Goal: Task Accomplishment & Management: Use online tool/utility

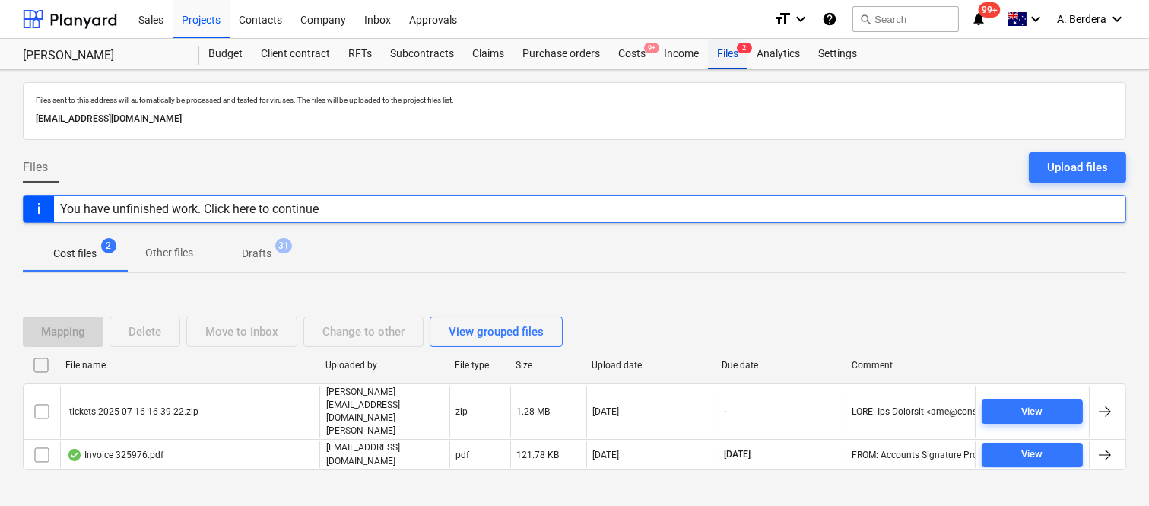
click at [728, 59] on div "Files 2" at bounding box center [728, 54] width 40 height 30
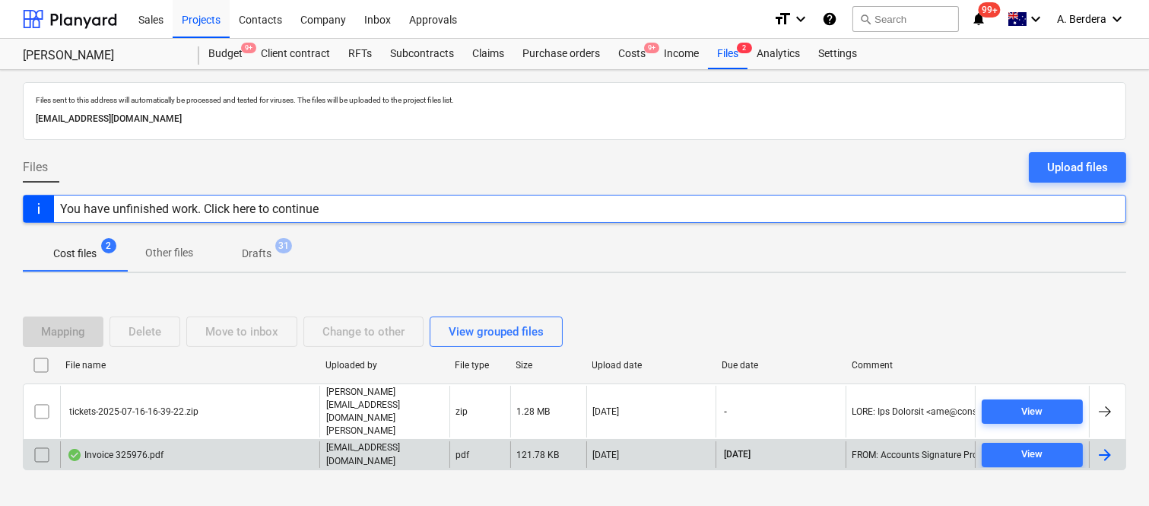
click at [291, 441] on div "Invoice 325976.pdf" at bounding box center [189, 454] width 259 height 26
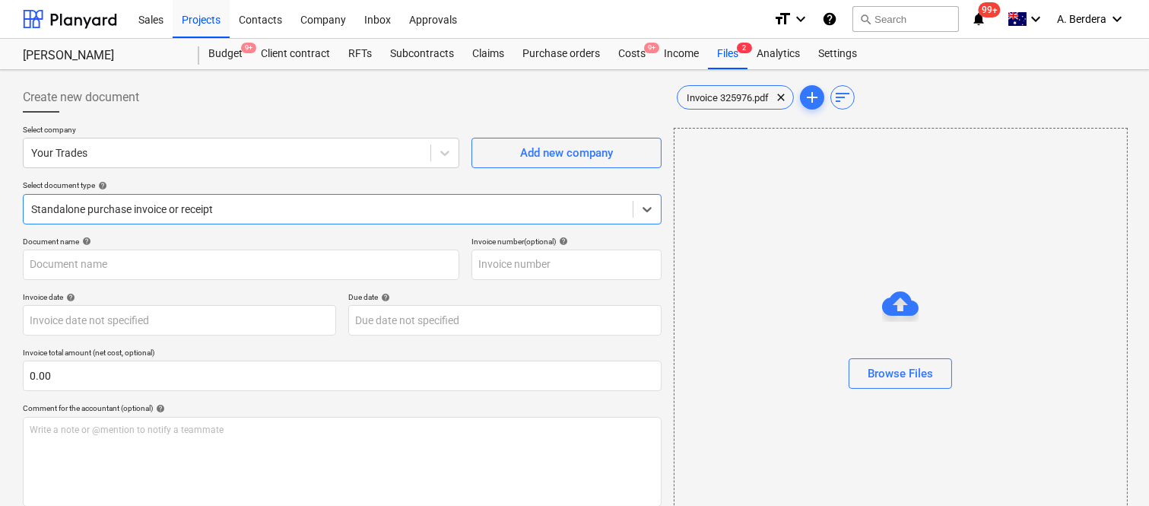
type input "22725276"
type input "[DATE]"
type input "04 Sep 2025"
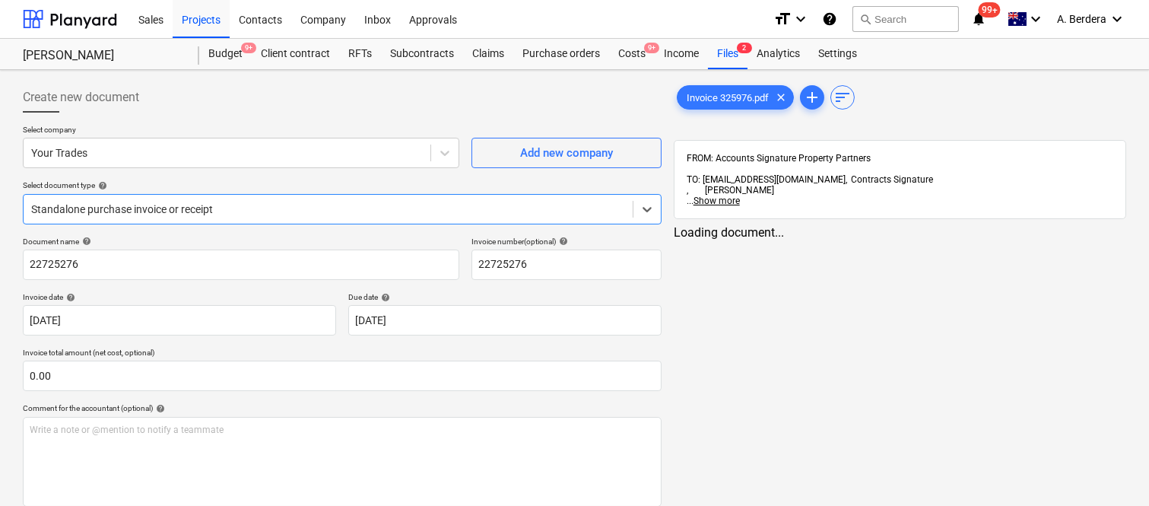
click at [263, 214] on div at bounding box center [328, 209] width 594 height 15
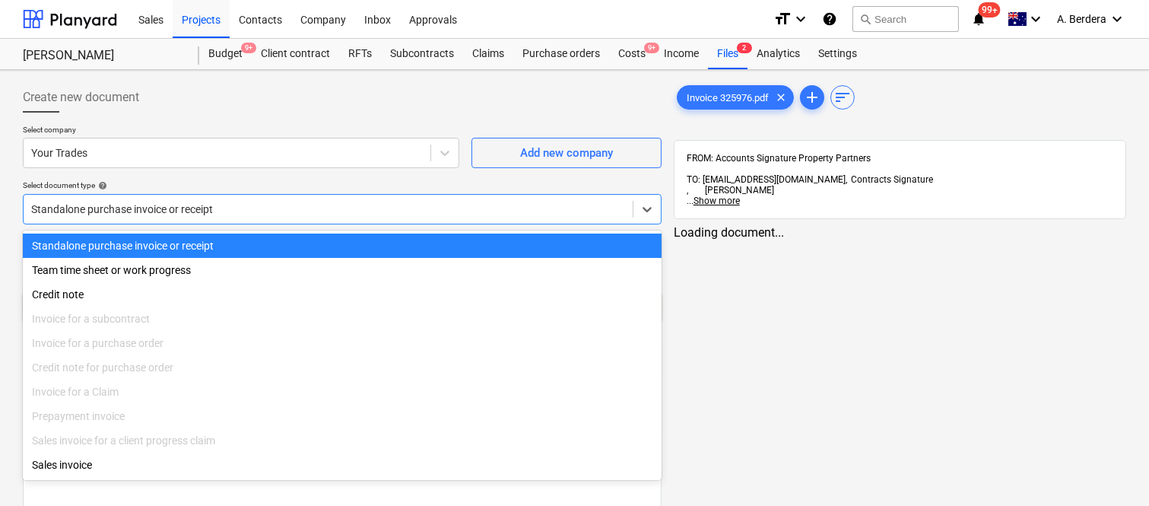
click at [280, 242] on div "Standalone purchase invoice or receipt" at bounding box center [342, 245] width 639 height 24
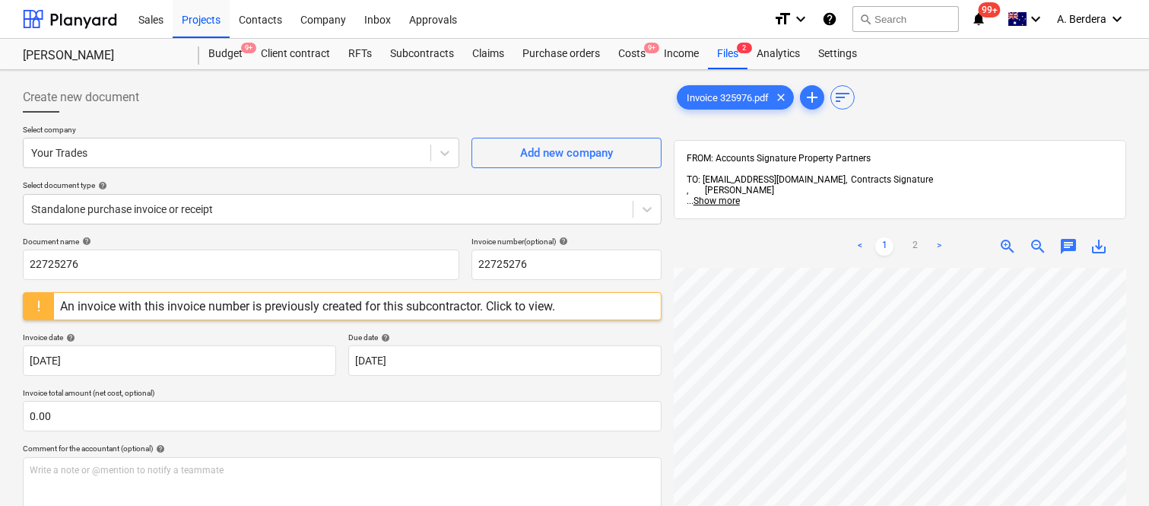
scroll to position [21, 369]
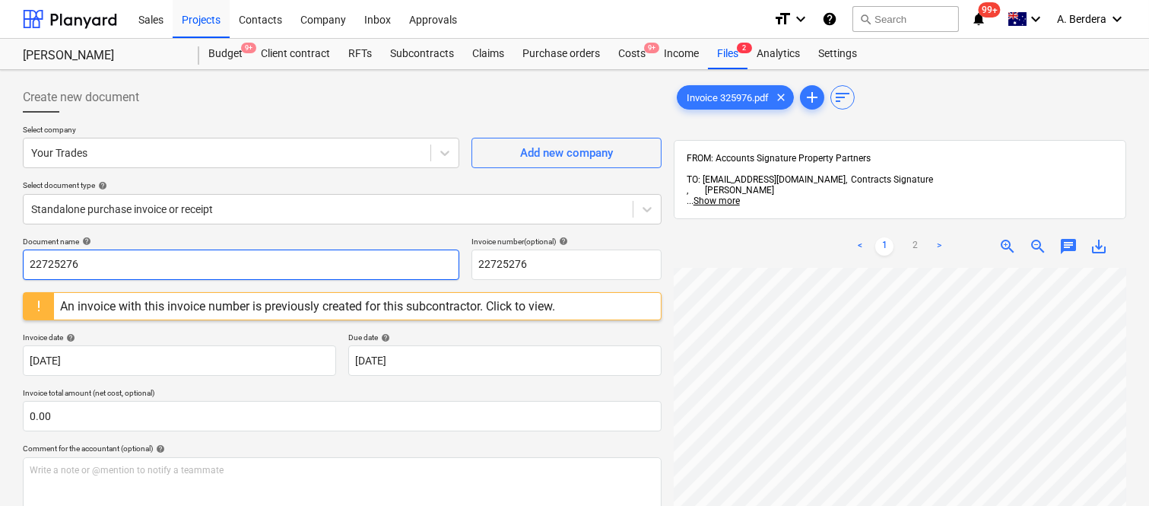
click at [101, 261] on input "22725276" at bounding box center [241, 264] width 437 height 30
type input "YOUR TRADES INV- 325976"
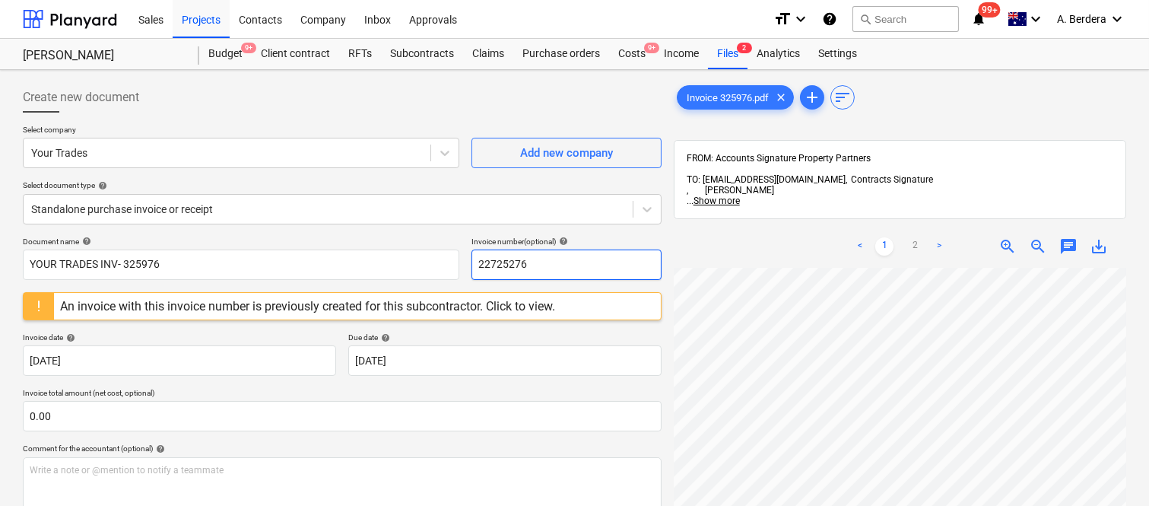
click at [525, 268] on input "22725276" at bounding box center [566, 264] width 190 height 30
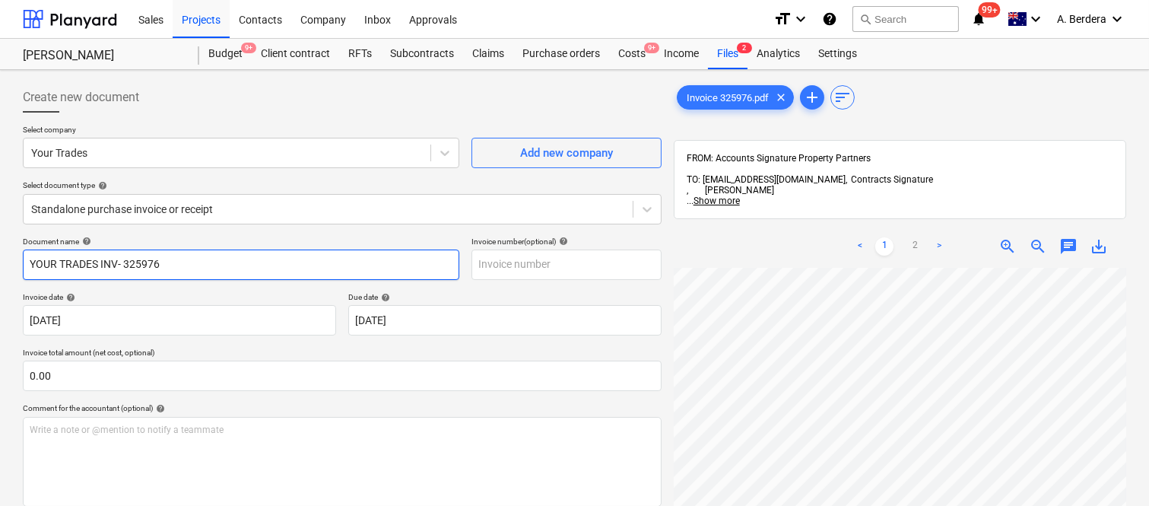
drag, startPoint x: 122, startPoint y: 262, endPoint x: 193, endPoint y: 263, distance: 71.5
click at [193, 263] on input "YOUR TRADES INV- 325976" at bounding box center [241, 264] width 437 height 30
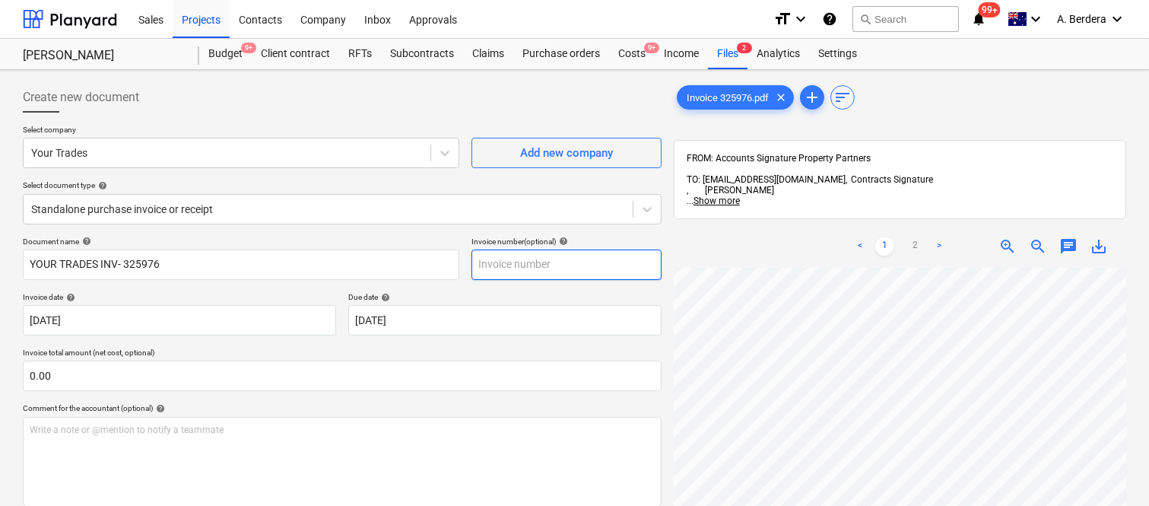
click at [561, 265] on input "text" at bounding box center [566, 264] width 190 height 30
paste input "325976"
type input "325976"
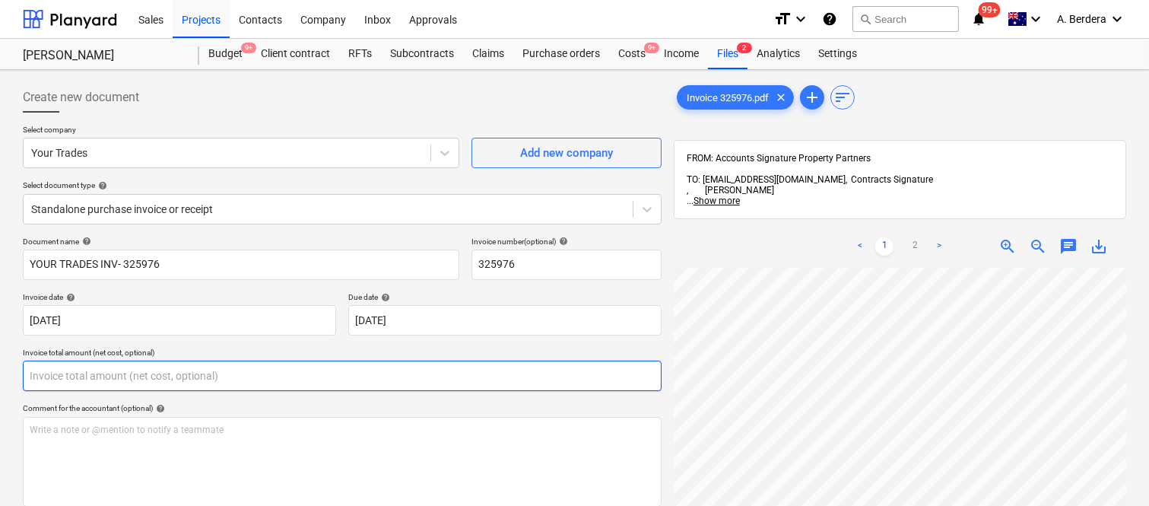
click at [449, 367] on input "text" at bounding box center [342, 375] width 639 height 30
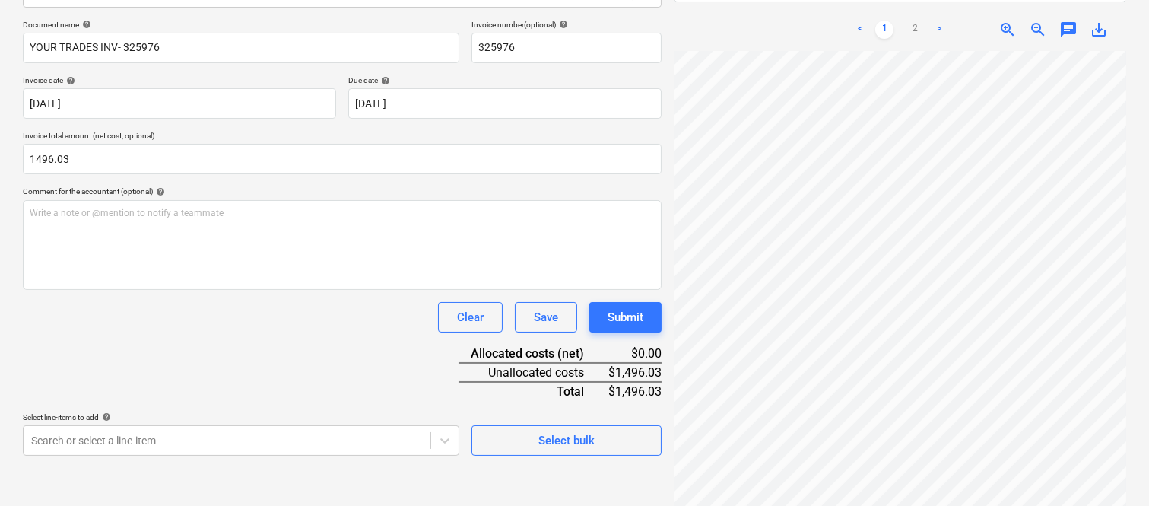
type input "1,496.03"
click at [360, 351] on div "Document name help YOUR TRADES INV- 325976 Invoice number (optional) help 32597…" at bounding box center [342, 238] width 639 height 436
click at [238, 289] on body "Sales Projects Contacts Company Inbox Approvals format_size keyboard_arrow_down…" at bounding box center [574, 36] width 1149 height 506
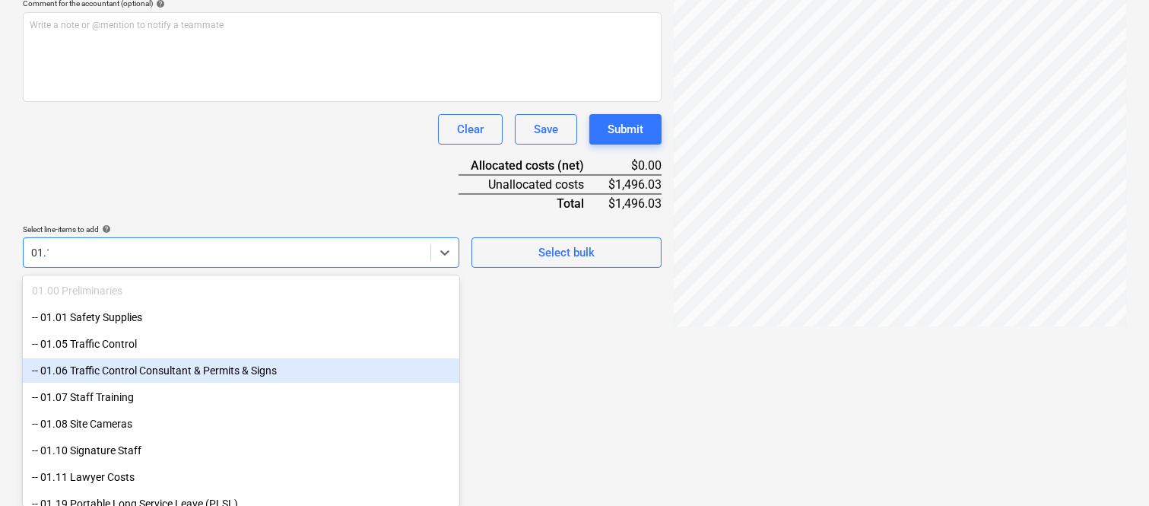
scroll to position [253, 0]
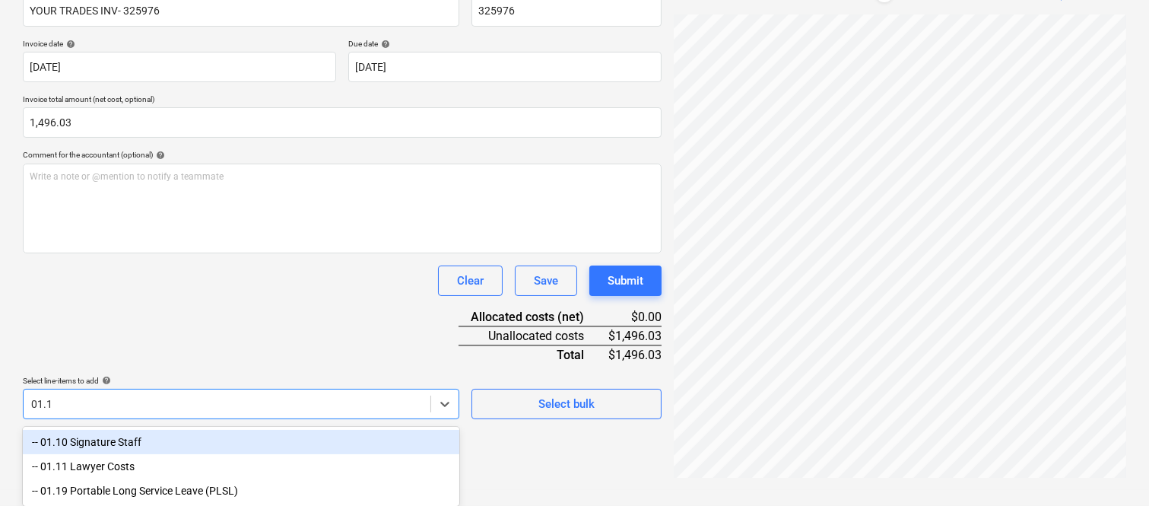
type input "01.10"
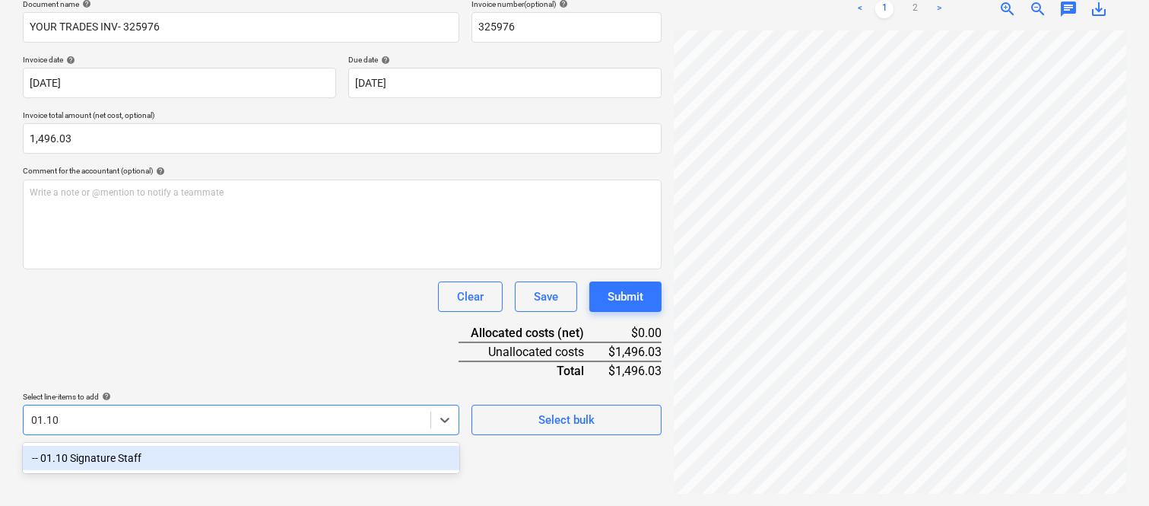
scroll to position [217, 0]
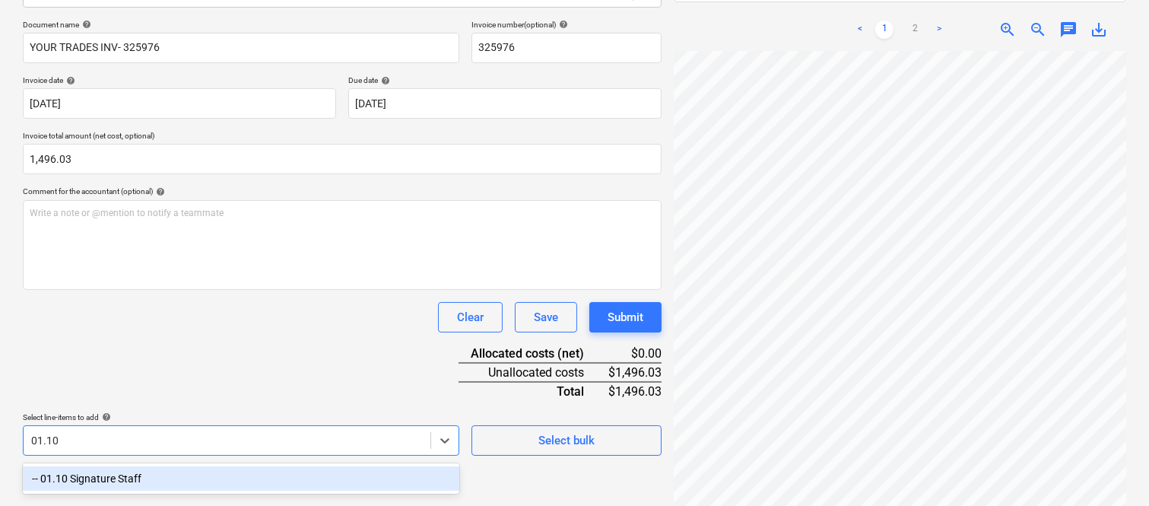
click at [214, 472] on div "-- 01.10 Signature Staff" at bounding box center [241, 478] width 437 height 24
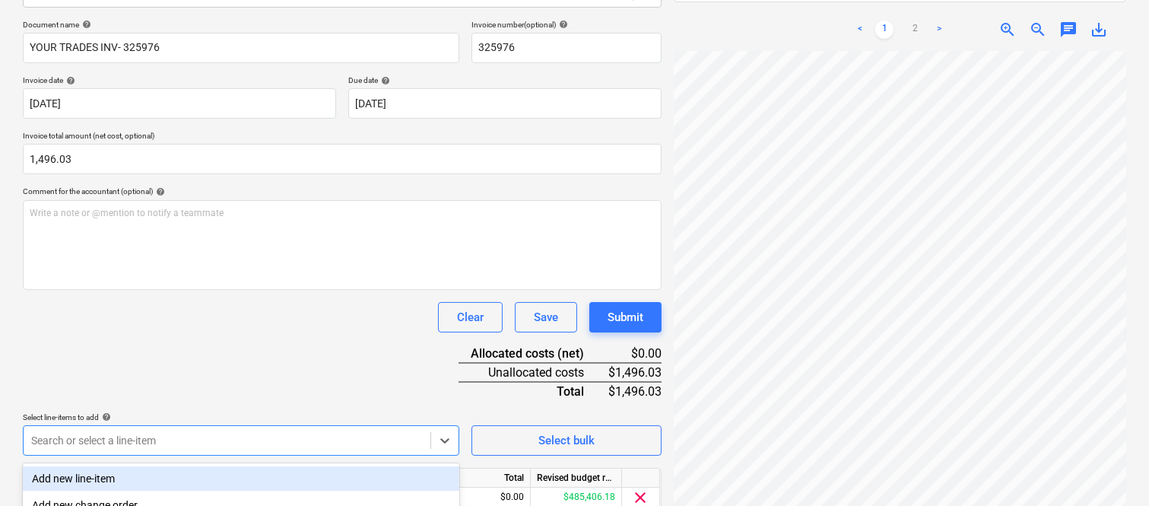
click at [188, 354] on div "Document name help YOUR TRADES INV- 325976 Invoice number (optional) help 32597…" at bounding box center [342, 288] width 639 height 536
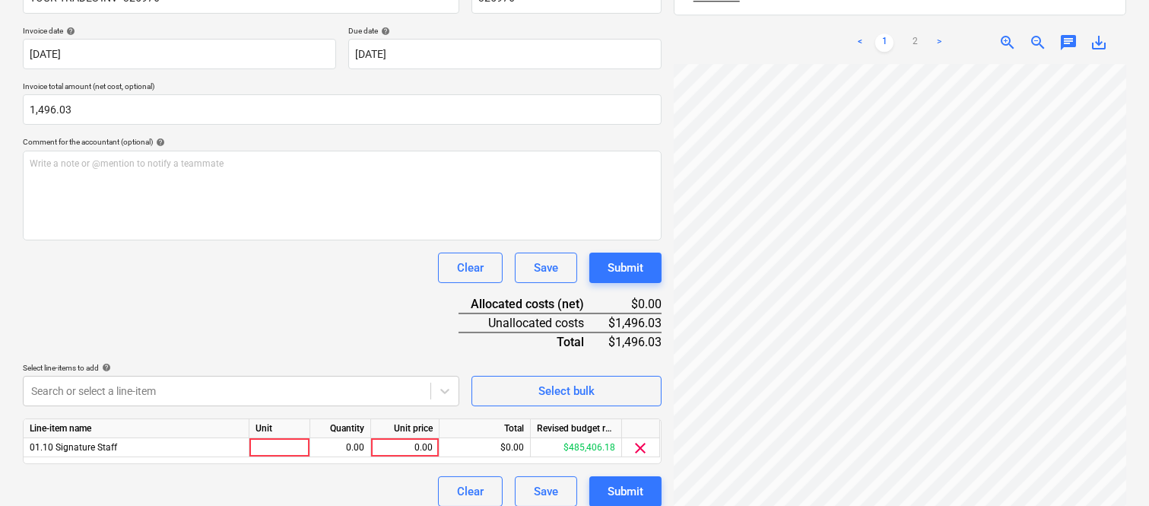
scroll to position [279, 0]
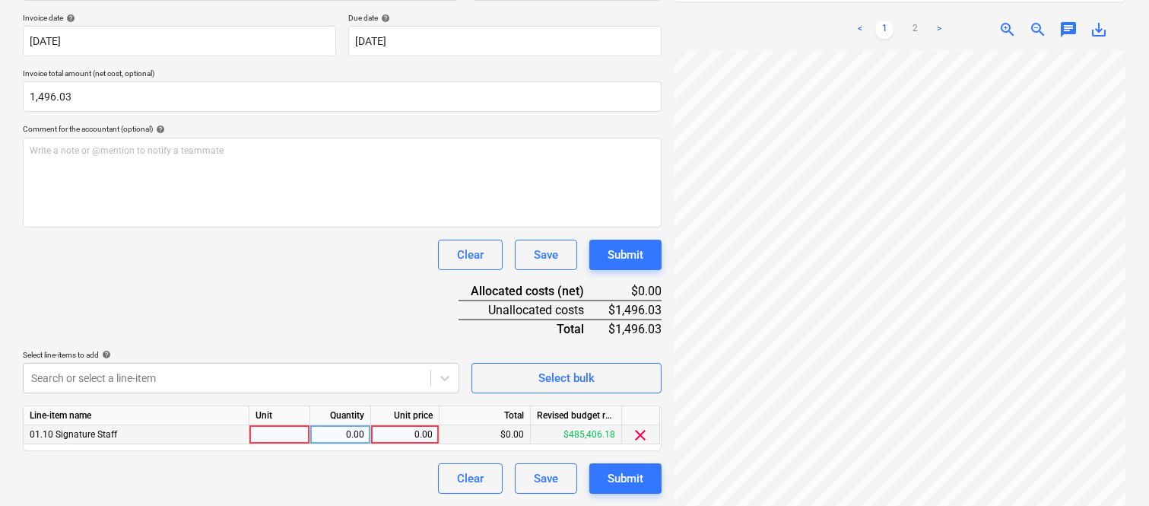
click at [284, 441] on div at bounding box center [279, 434] width 61 height 19
type input "INVOICE"
click at [350, 433] on div "0.00" at bounding box center [340, 434] width 48 height 19
type input "1"
click at [419, 434] on div "0.00" at bounding box center [405, 434] width 56 height 19
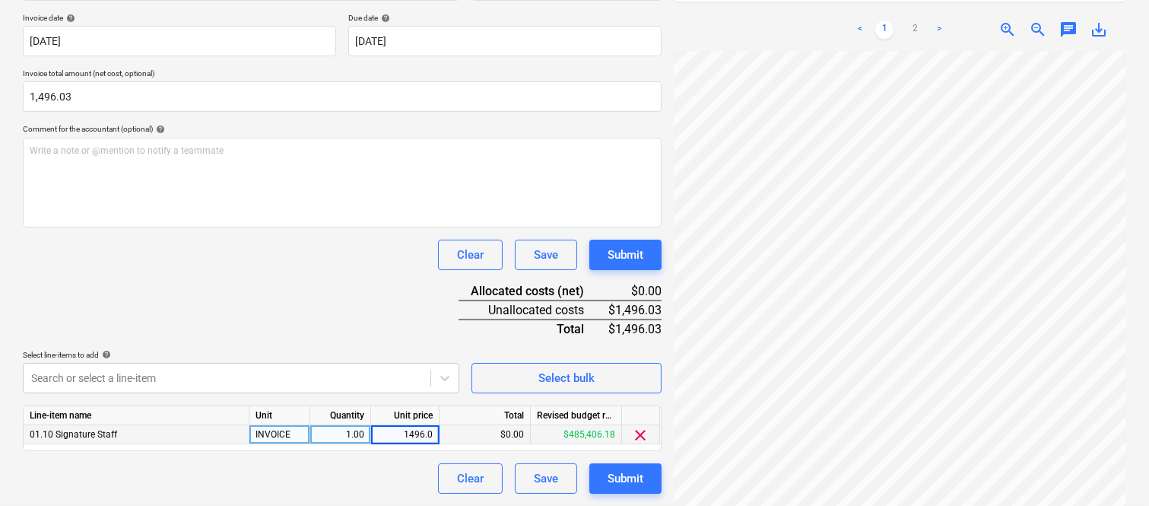
type input "1496.03"
click at [367, 313] on div "Document name help YOUR TRADES INV- 325976 Invoice number (optional) help 32597…" at bounding box center [342, 225] width 639 height 536
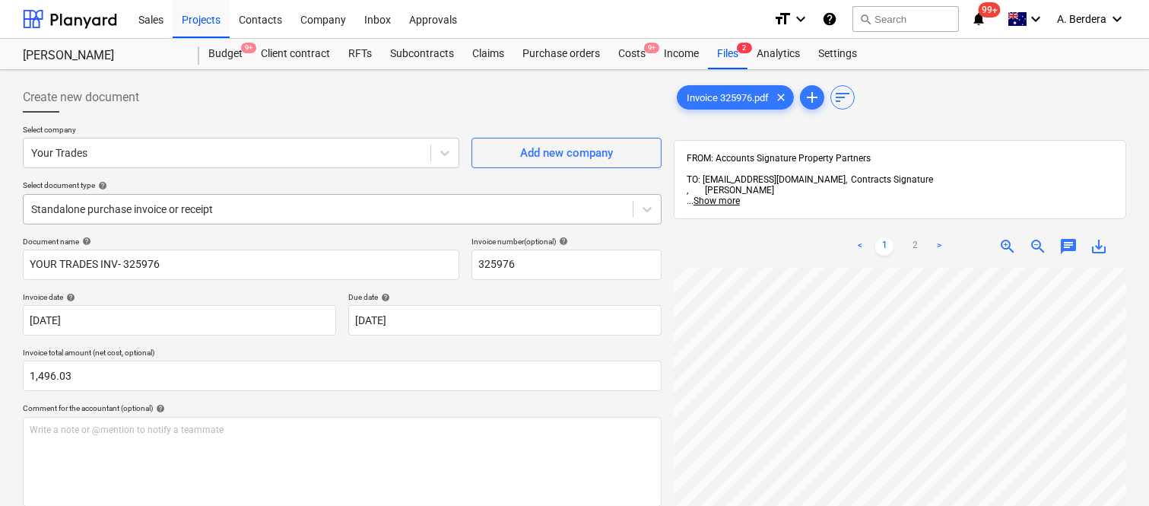
click at [317, 208] on div at bounding box center [328, 209] width 594 height 15
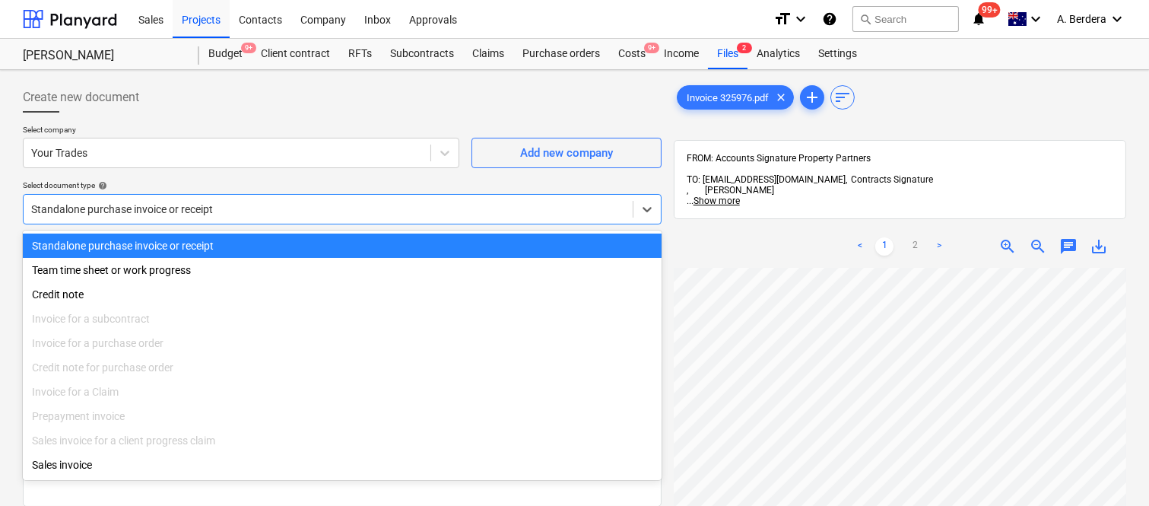
click at [313, 240] on div "Standalone purchase invoice or receipt" at bounding box center [342, 245] width 639 height 24
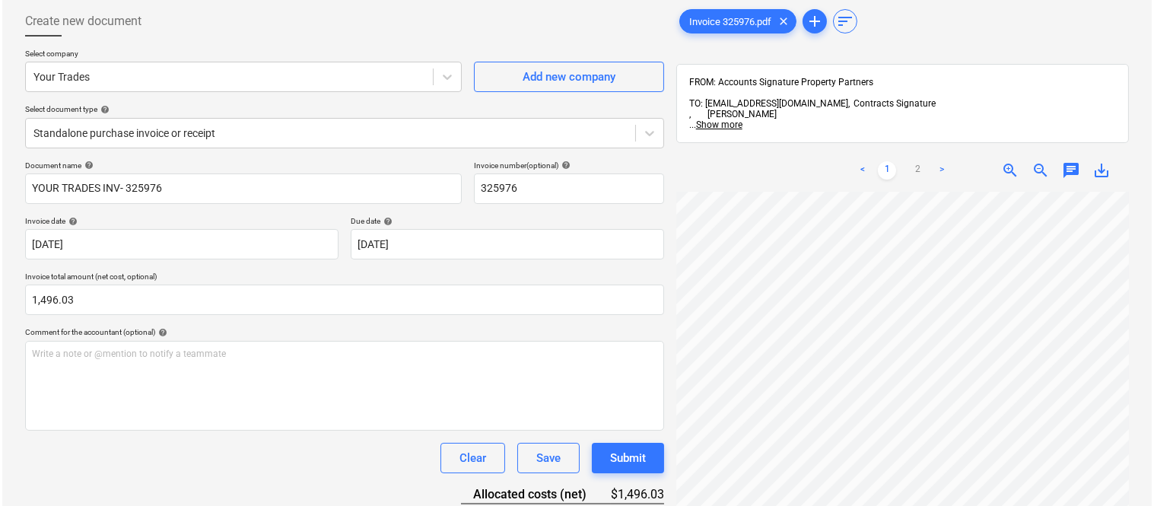
scroll to position [279, 0]
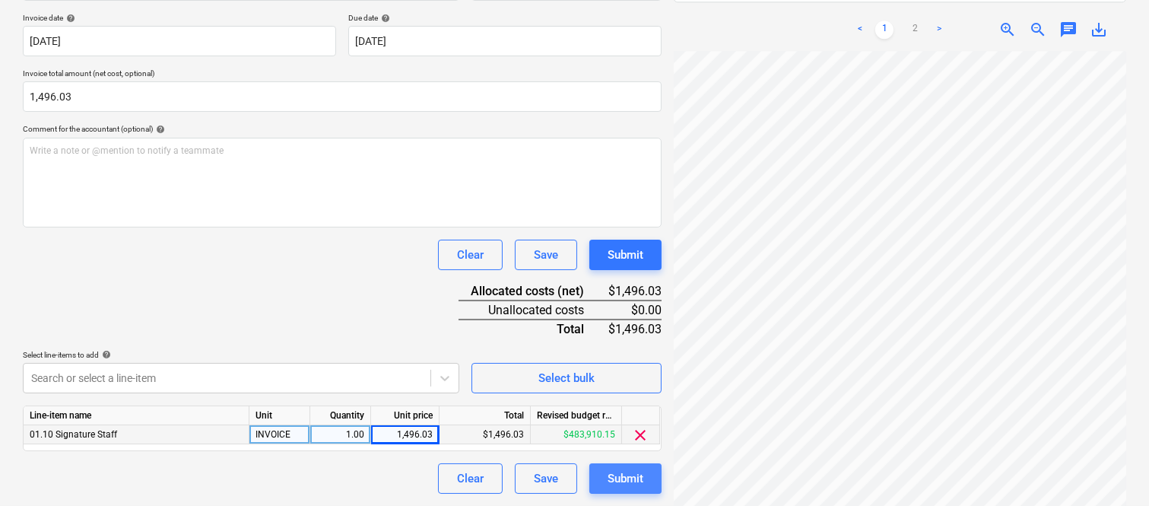
click at [635, 480] on div "Submit" at bounding box center [626, 478] width 36 height 20
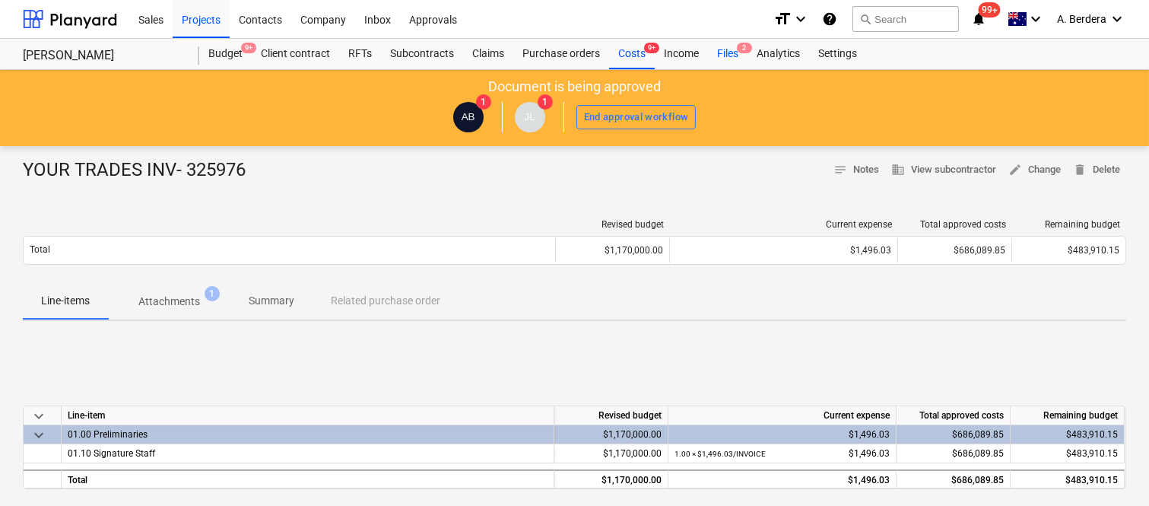
click at [730, 50] on div "Files 2" at bounding box center [728, 54] width 40 height 30
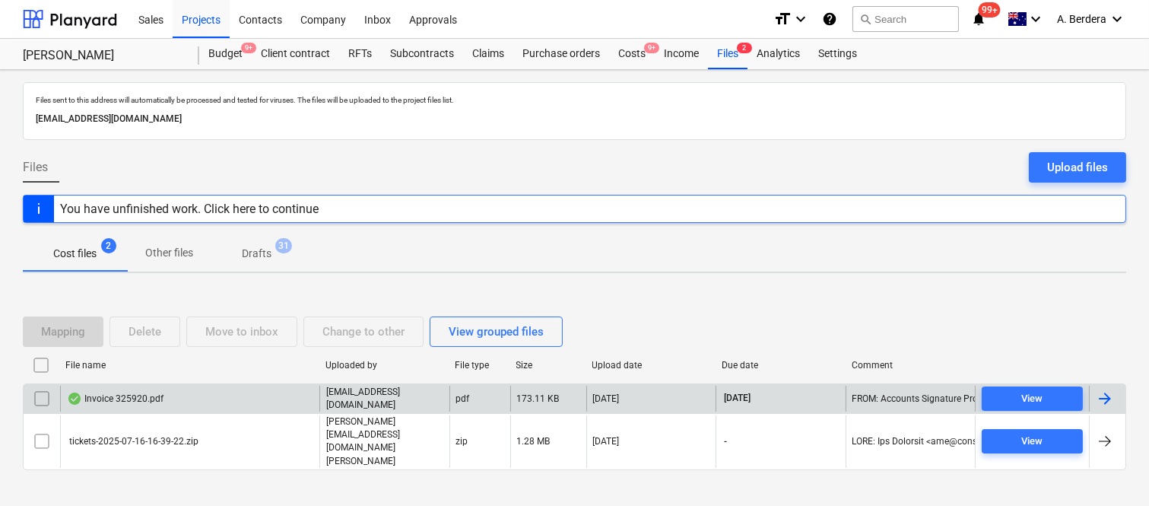
click at [221, 409] on div "Invoice 325920.pdf" at bounding box center [189, 399] width 259 height 26
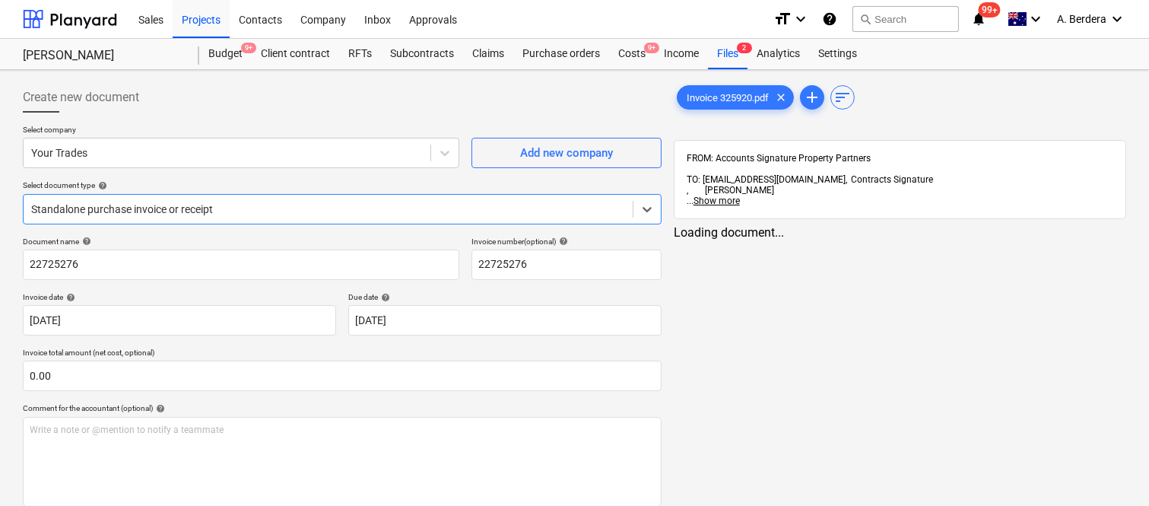
type input "22725276"
type input "[DATE]"
type input "04 Sep 2025"
click at [271, 199] on div "Standalone purchase invoice or receipt" at bounding box center [328, 208] width 609 height 21
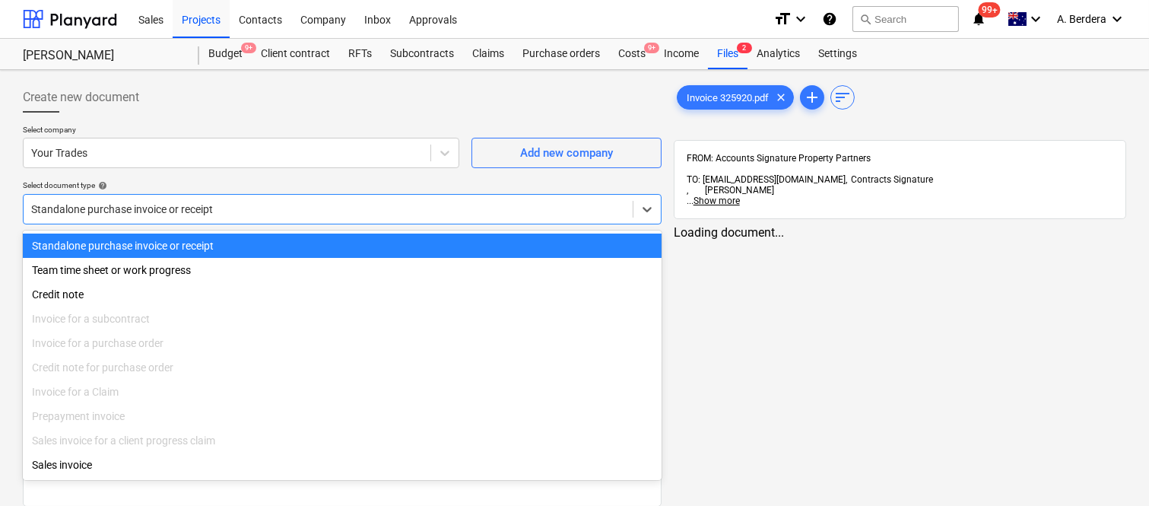
click at [299, 239] on div "Standalone purchase invoice or receipt" at bounding box center [342, 245] width 639 height 24
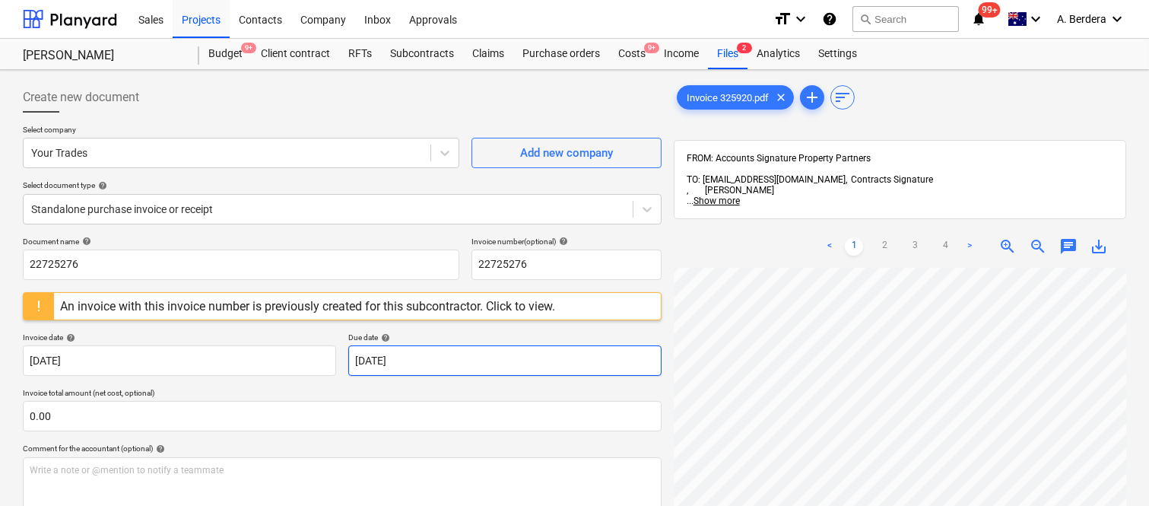
scroll to position [62, 338]
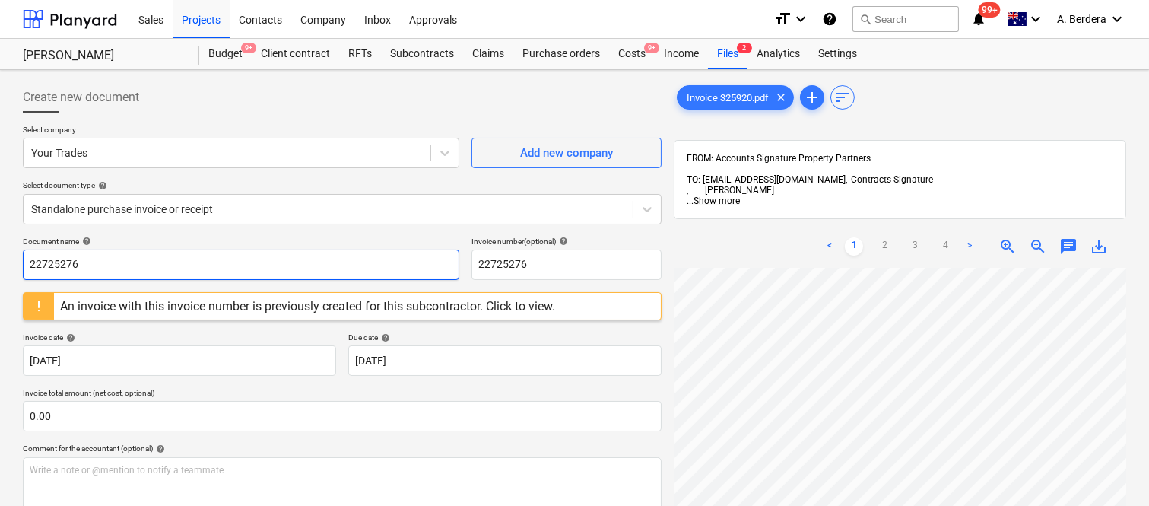
click at [189, 262] on input "22725276" at bounding box center [241, 264] width 437 height 30
type input "YOUR TRADES INV- 325920"
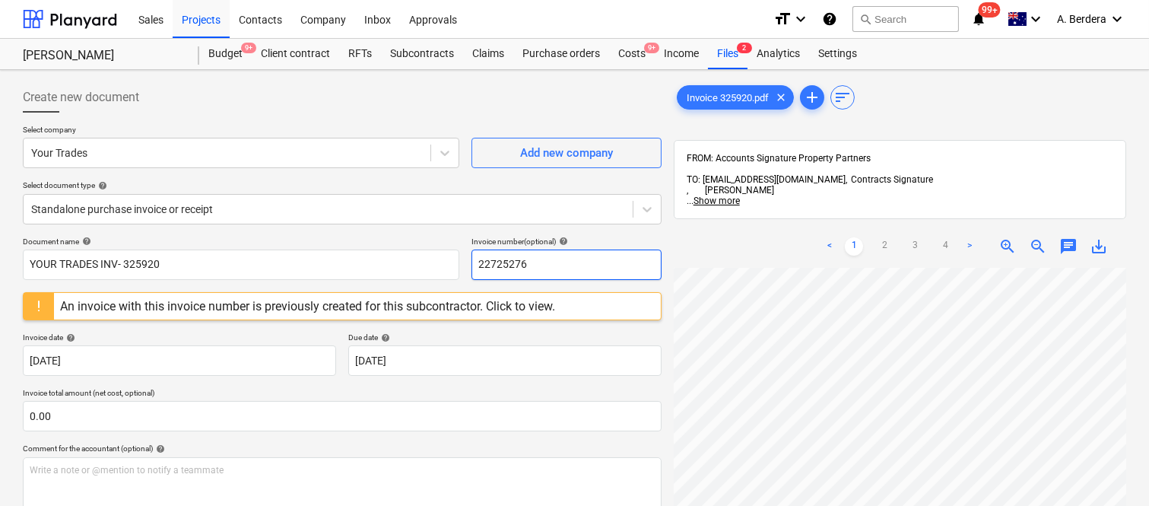
click at [538, 261] on input "22725276" at bounding box center [566, 264] width 190 height 30
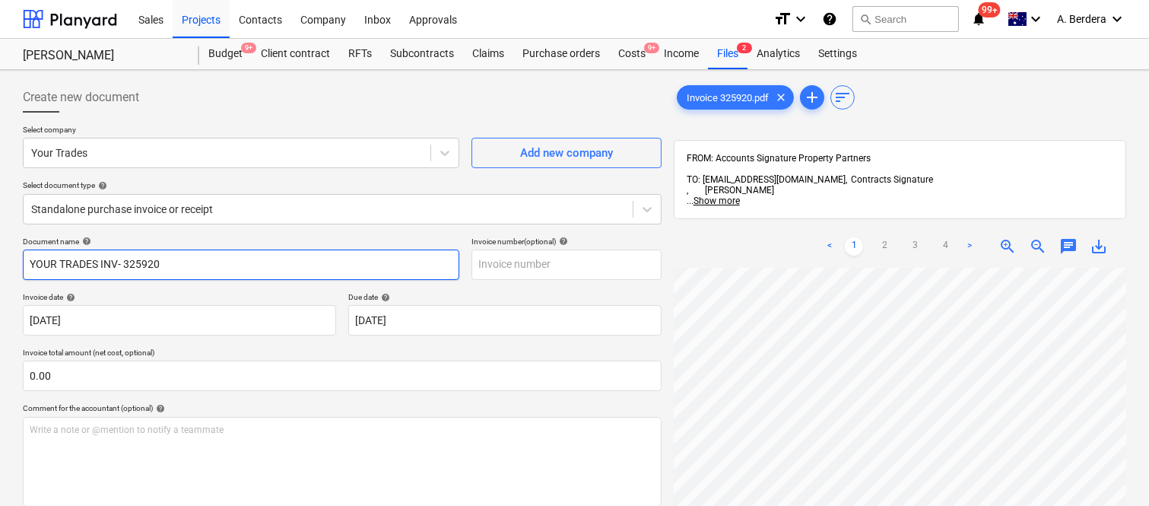
drag, startPoint x: 119, startPoint y: 259, endPoint x: 191, endPoint y: 266, distance: 72.6
click at [191, 266] on input "YOUR TRADES INV- 325920" at bounding box center [241, 264] width 437 height 30
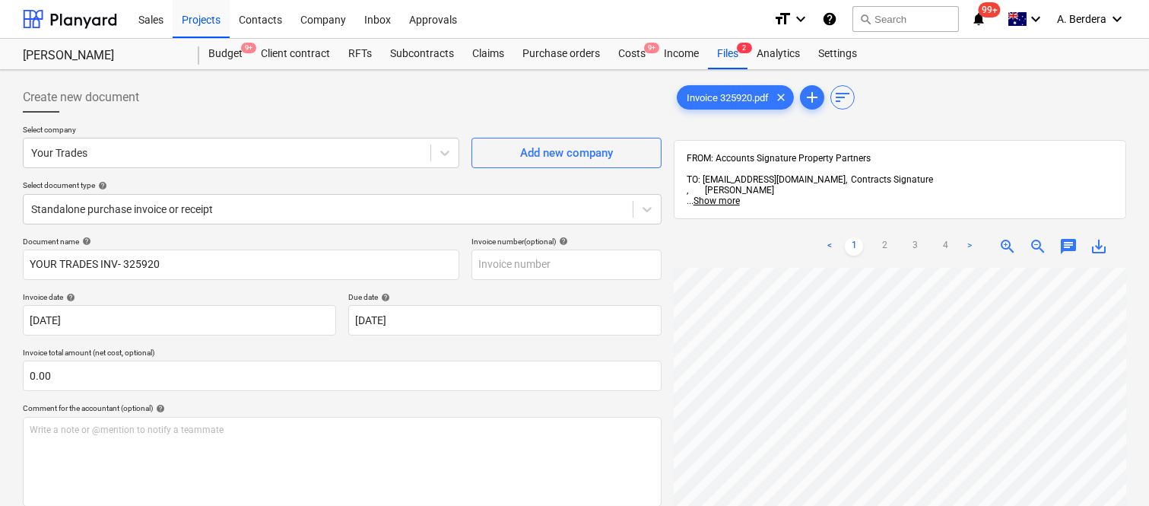
click at [206, 291] on div "Document name help YOUR TRADES INV- 325920 Invoice number (optional) help Invoi…" at bounding box center [342, 436] width 639 height 398
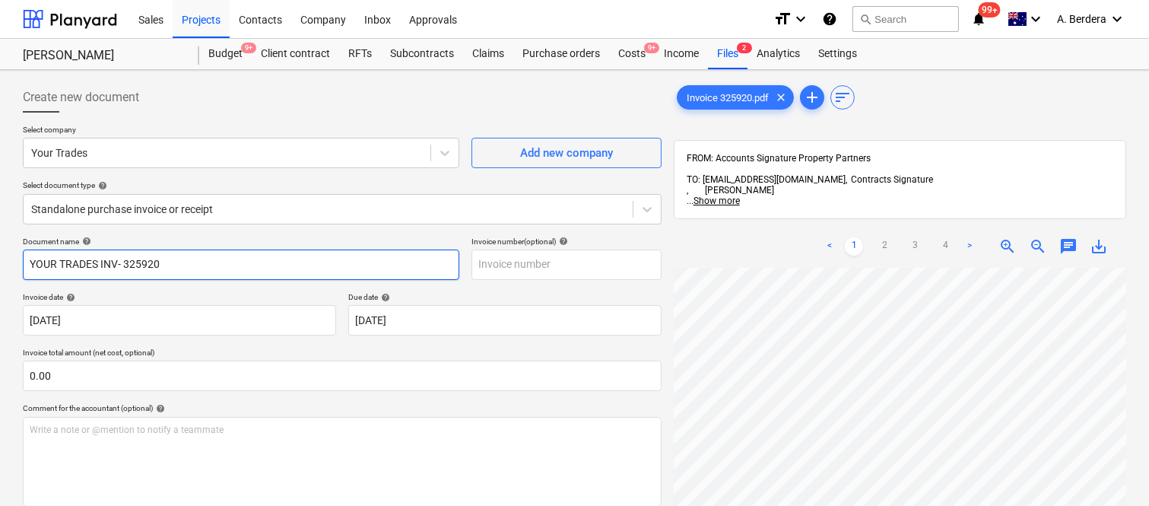
drag, startPoint x: 122, startPoint y: 260, endPoint x: 215, endPoint y: 275, distance: 94.0
click at [215, 275] on input "YOUR TRADES INV- 325920" at bounding box center [241, 264] width 437 height 30
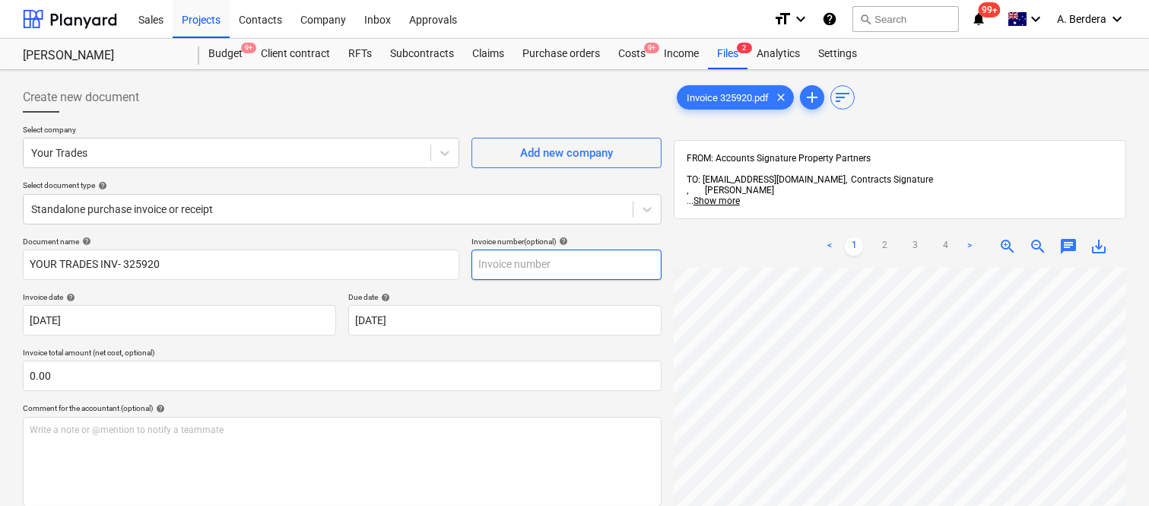
click at [510, 263] on input "text" at bounding box center [566, 264] width 190 height 30
paste input "325920"
type input "325920"
click at [692, 225] on div "< 1 2 3 4 > zoom_in zoom_out chat 0 save_alt" at bounding box center [900, 246] width 452 height 43
click at [827, 505] on html "Sales Projects Contacts Company Inbox Approvals format_size keyboard_arrow_down…" at bounding box center [574, 253] width 1149 height 506
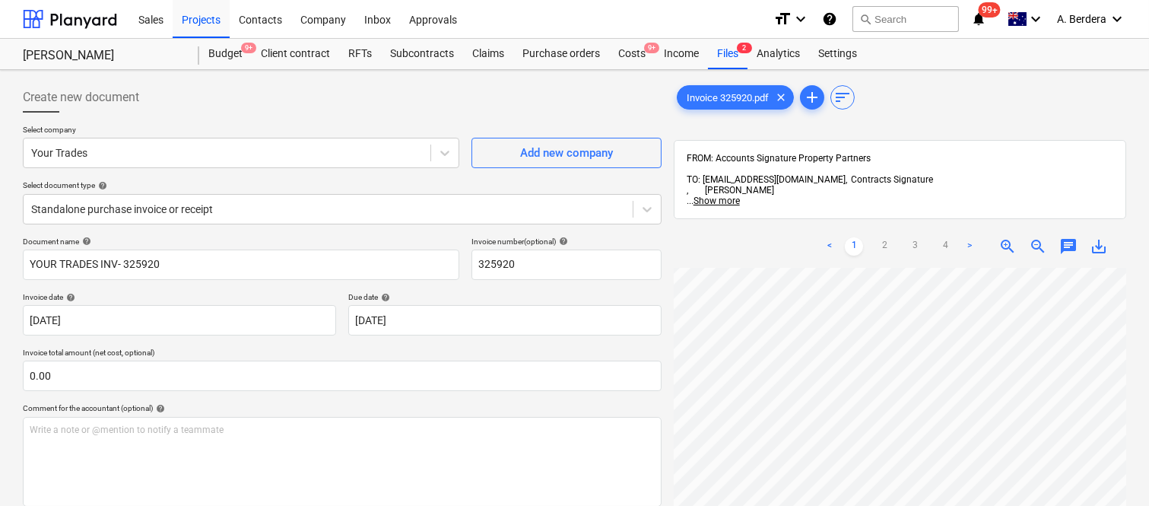
scroll to position [601, 369]
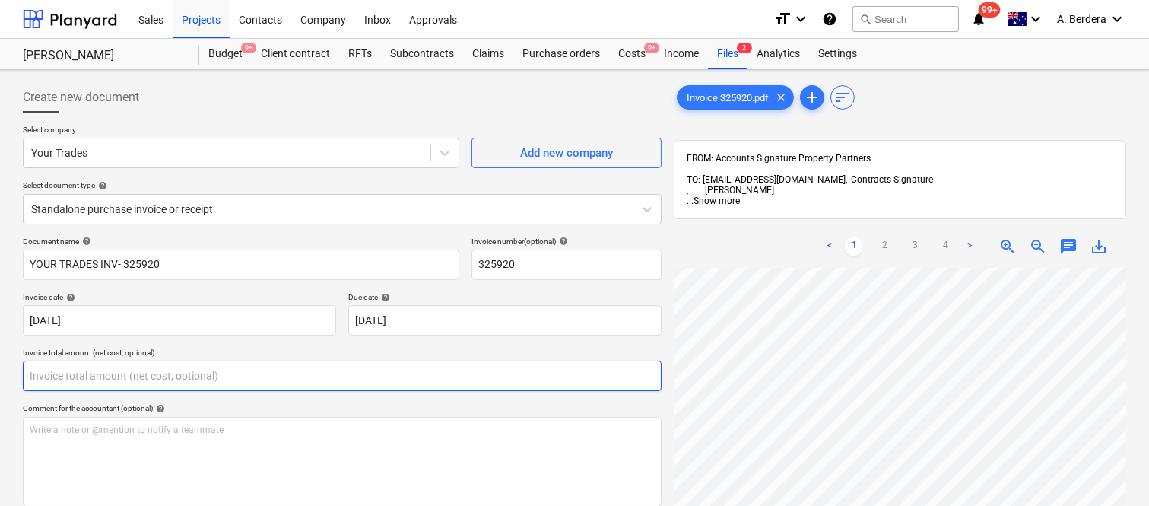
click at [350, 380] on input "text" at bounding box center [342, 375] width 639 height 30
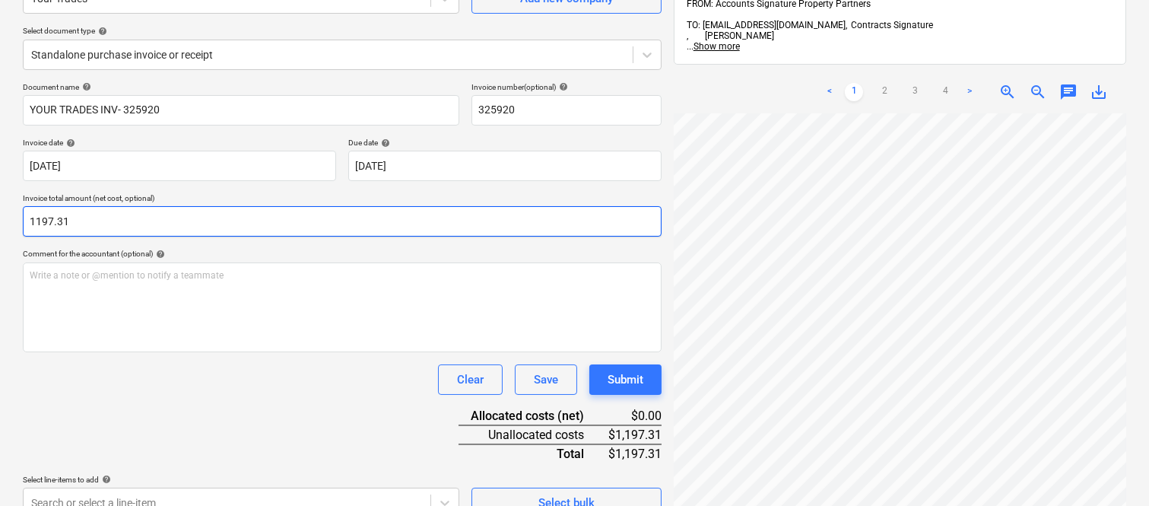
scroll to position [217, 0]
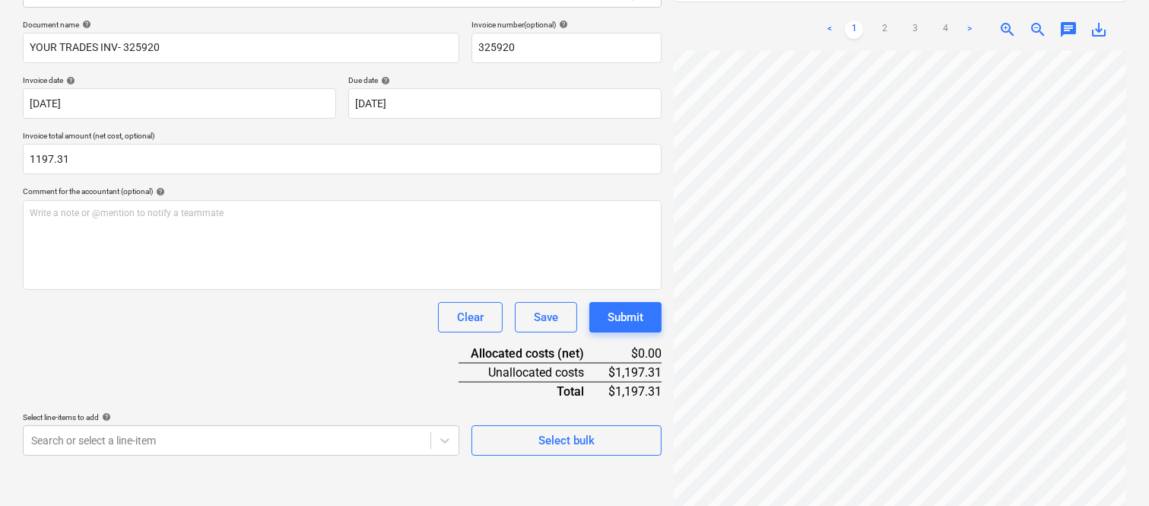
type input "1,197.31"
click at [348, 380] on div "Document name help YOUR TRADES INV- 325920 Invoice number (optional) help 32592…" at bounding box center [342, 238] width 639 height 436
click at [275, 289] on body "Sales Projects Contacts Company Inbox Approvals format_size keyboard_arrow_down…" at bounding box center [574, 36] width 1149 height 506
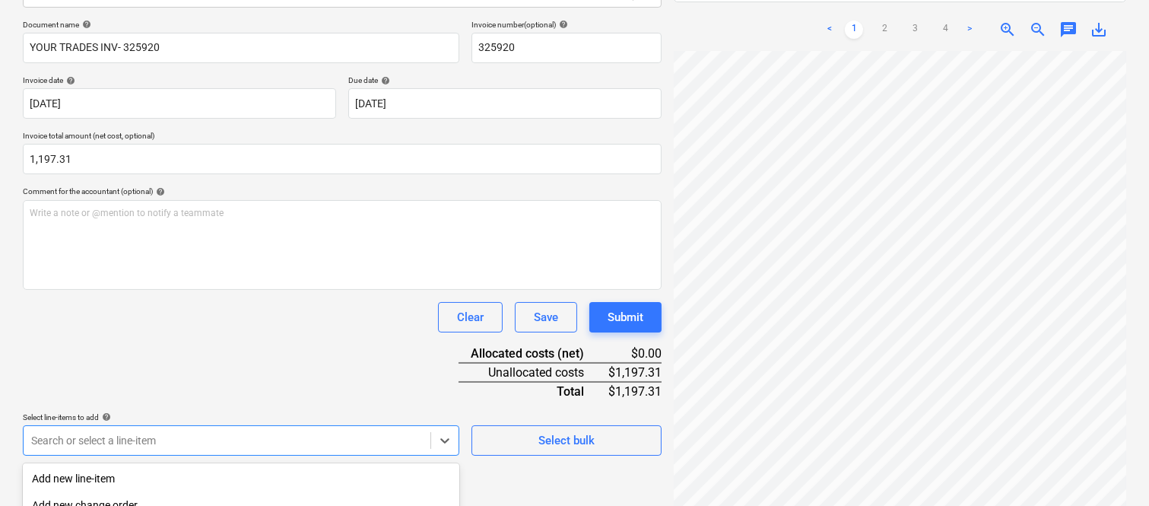
scroll to position [405, 0]
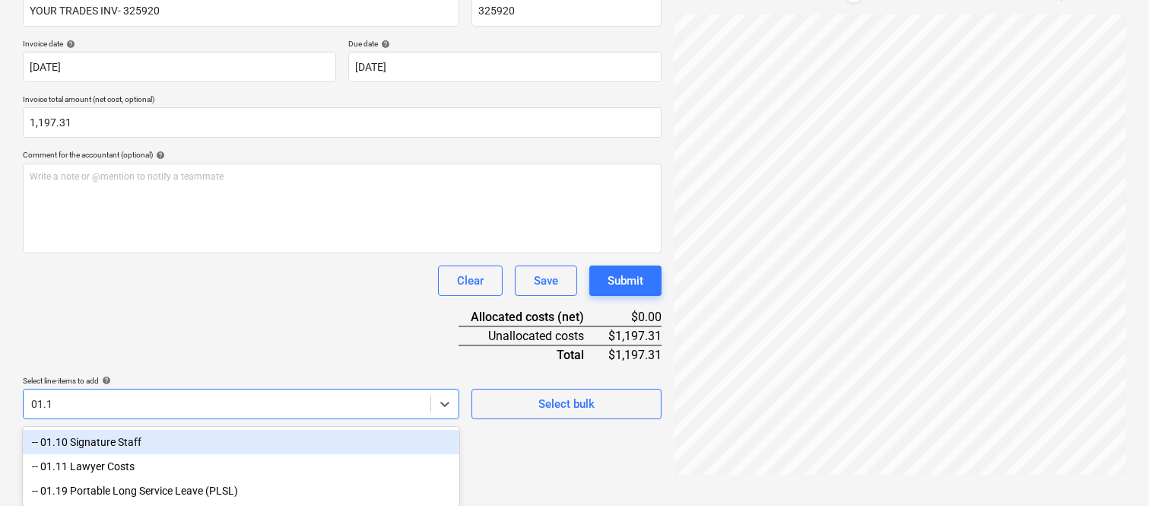
type input "01.10"
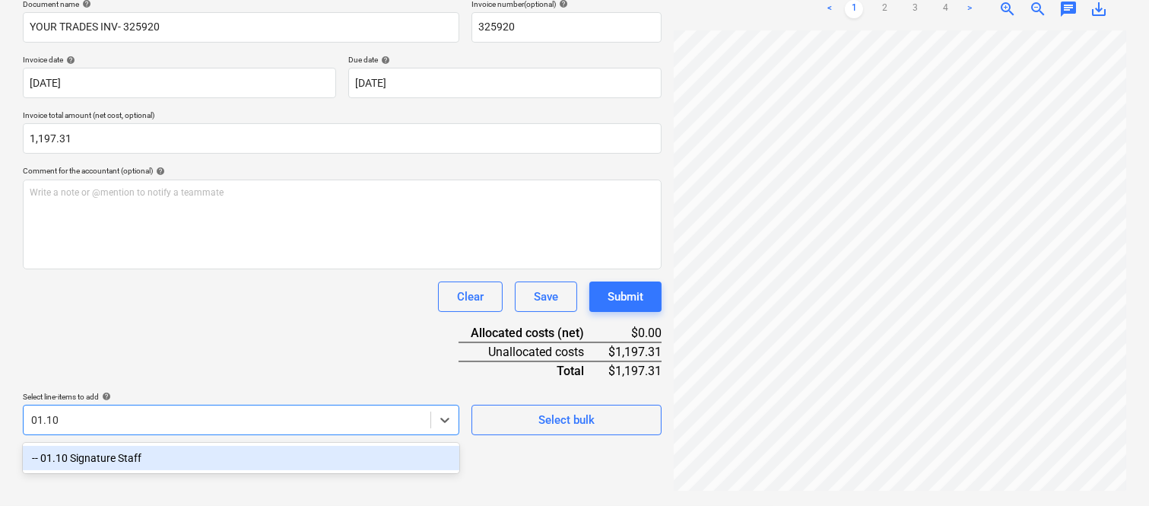
scroll to position [217, 0]
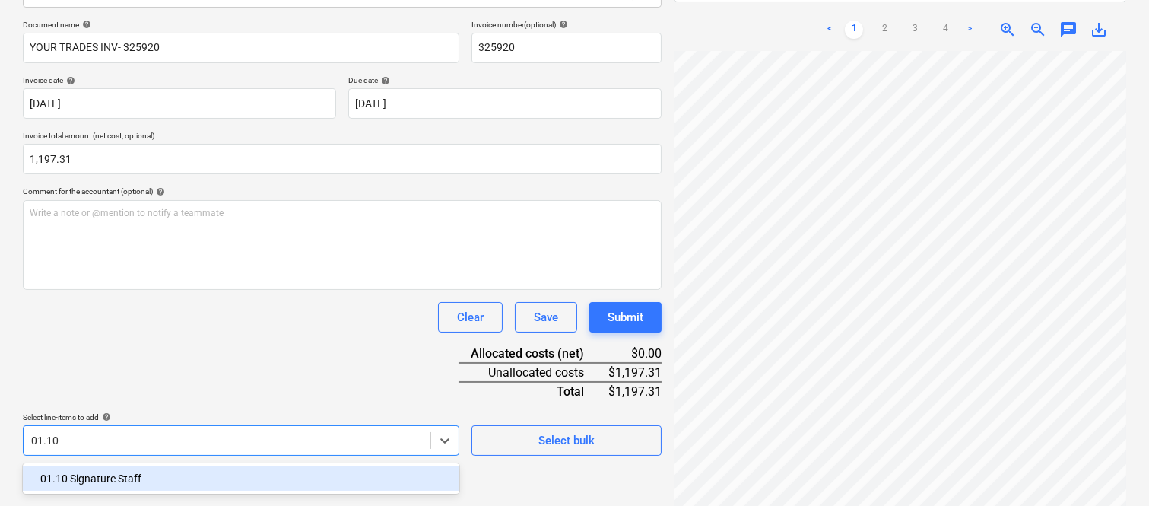
click at [269, 466] on div "-- 01.10 Signature Staff" at bounding box center [241, 478] width 437 height 24
click at [269, 350] on div "Document name help YOUR TRADES INV- 325920 Invoice number (optional) help 32592…" at bounding box center [342, 238] width 639 height 436
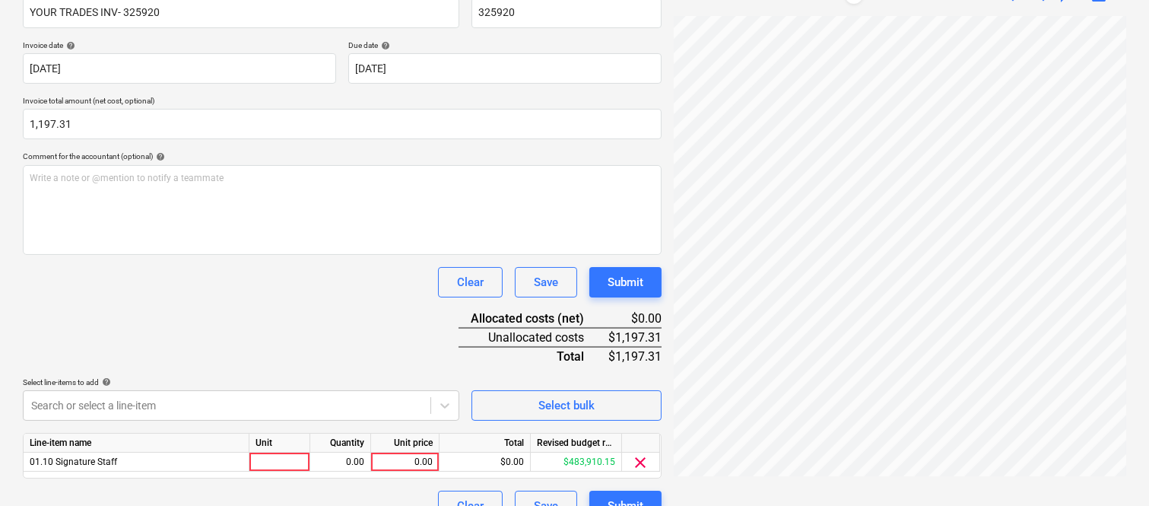
scroll to position [279, 0]
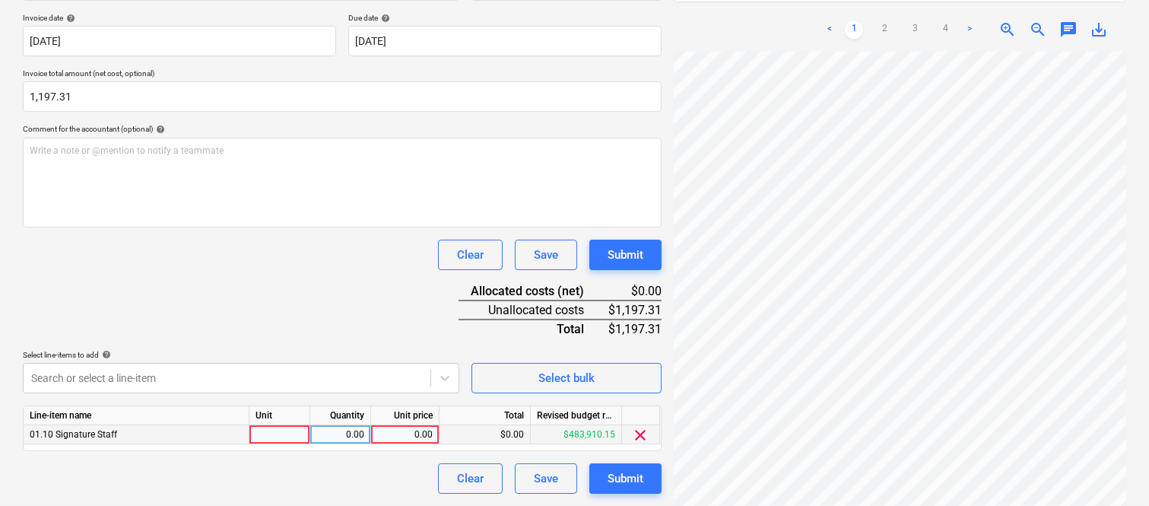
click at [297, 438] on div at bounding box center [279, 434] width 61 height 19
type input "INVOICE"
click at [351, 430] on div "0.00" at bounding box center [340, 434] width 48 height 19
type input "1"
click at [420, 440] on div "0.00" at bounding box center [405, 434] width 56 height 19
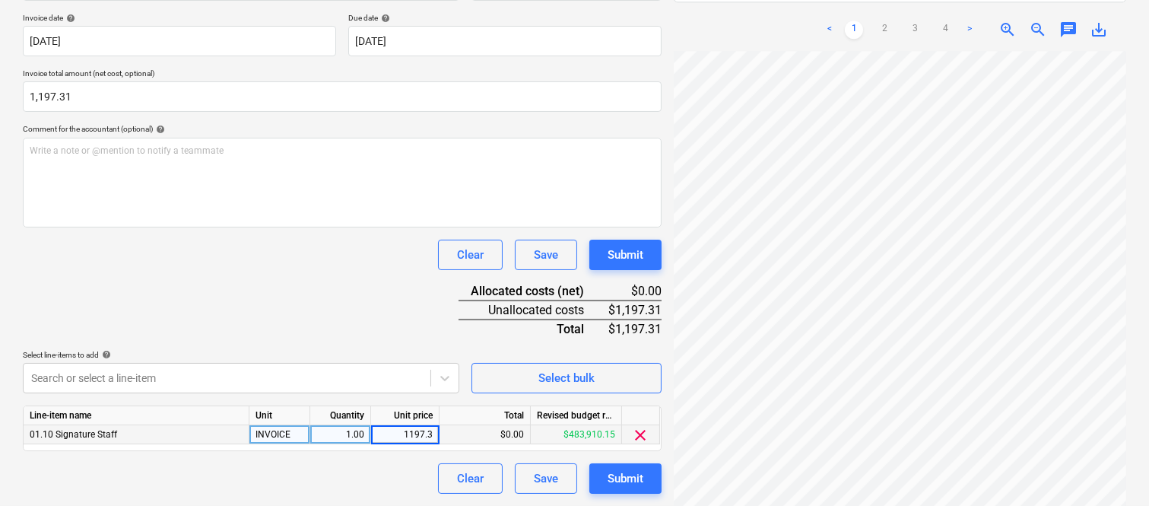
type input "1197.31"
click at [363, 473] on div "Clear Save Submit" at bounding box center [342, 478] width 639 height 30
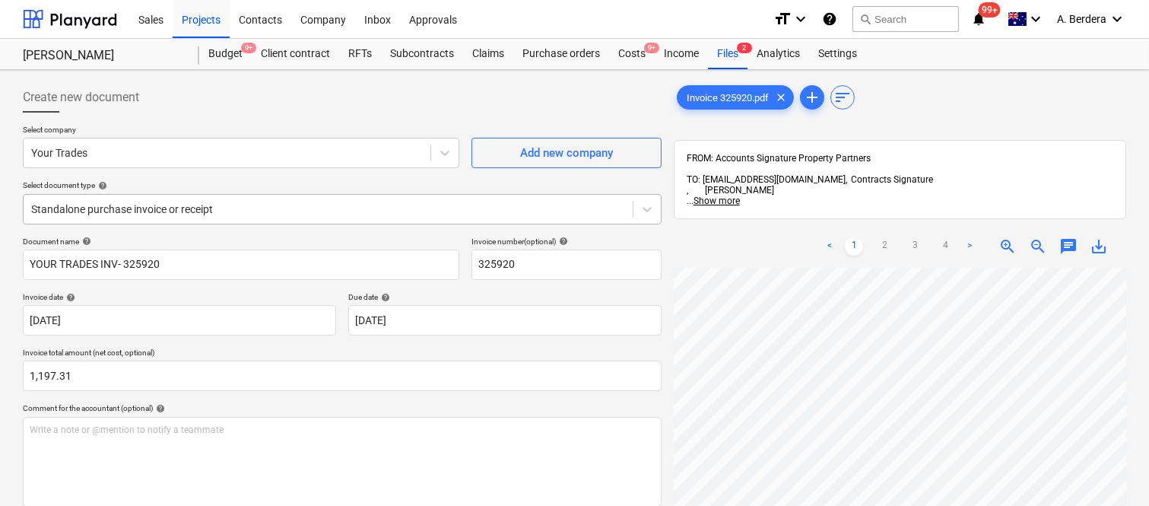
click at [330, 198] on div "Standalone purchase invoice or receipt" at bounding box center [328, 208] width 609 height 21
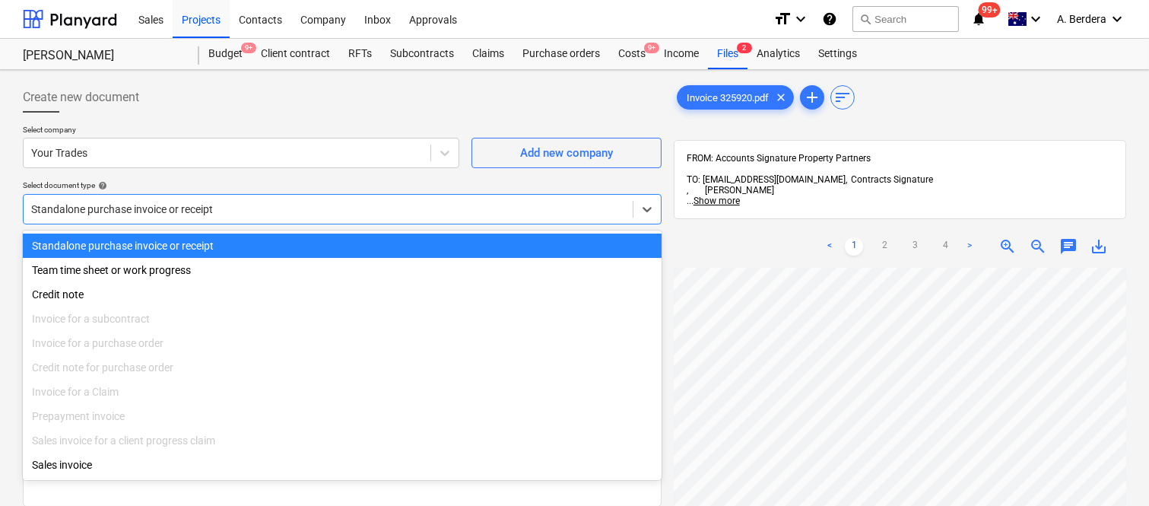
click at [347, 245] on div "Standalone purchase invoice or receipt" at bounding box center [342, 245] width 639 height 24
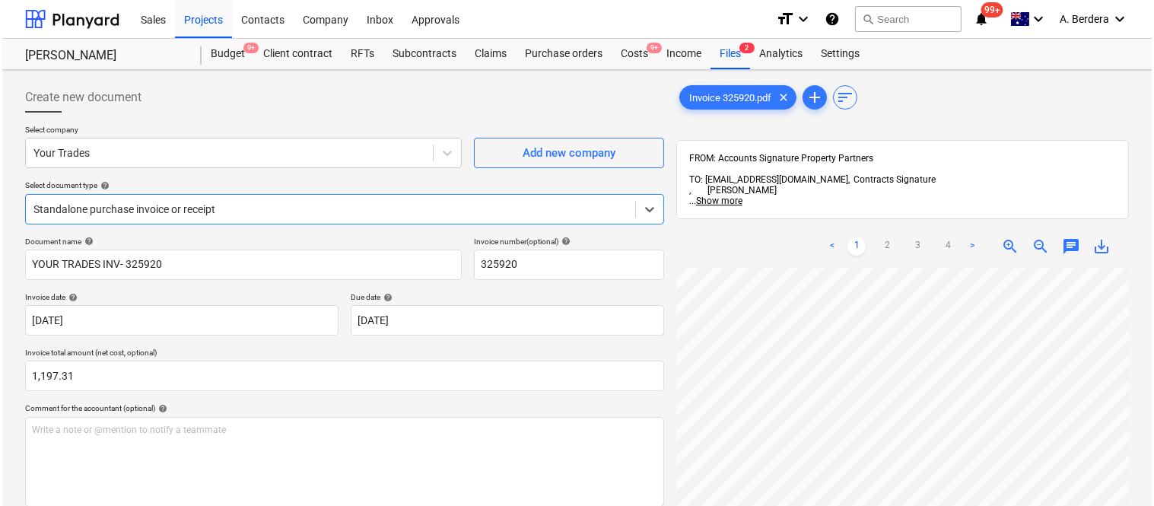
scroll to position [279, 0]
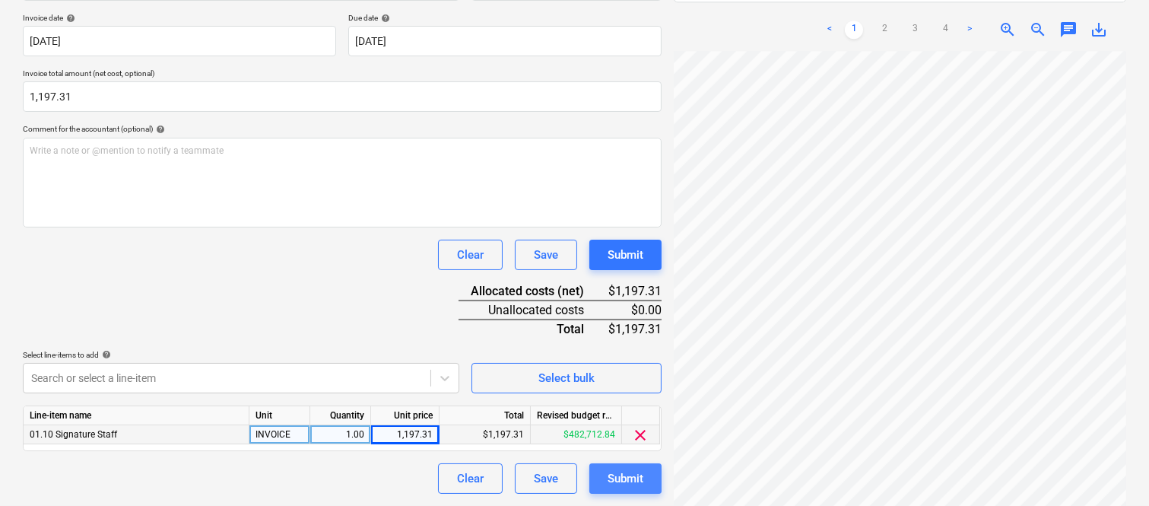
click at [620, 488] on div "Submit" at bounding box center [626, 478] width 36 height 20
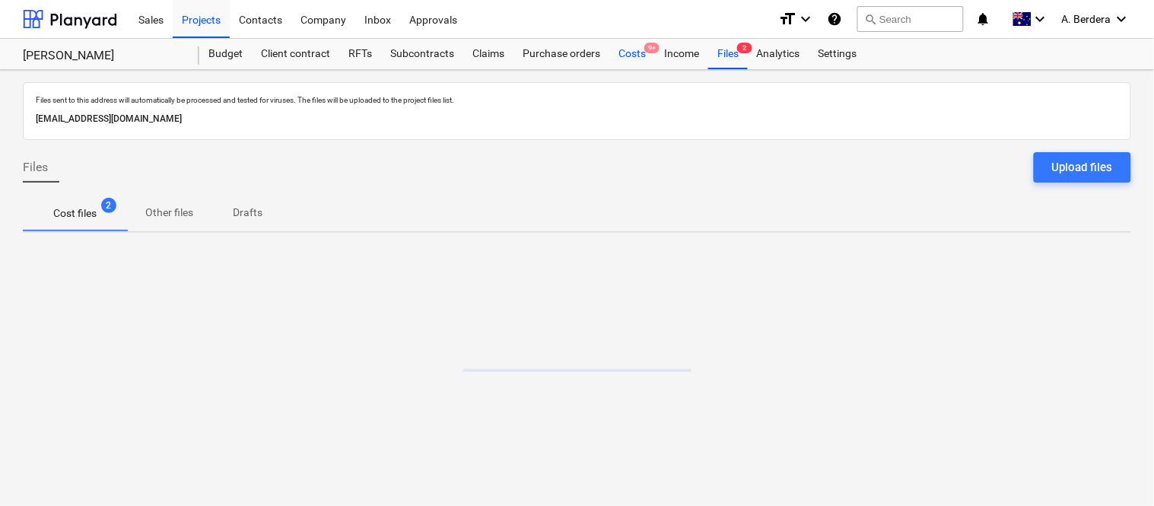
click at [627, 57] on div "Costs 9+" at bounding box center [632, 54] width 46 height 30
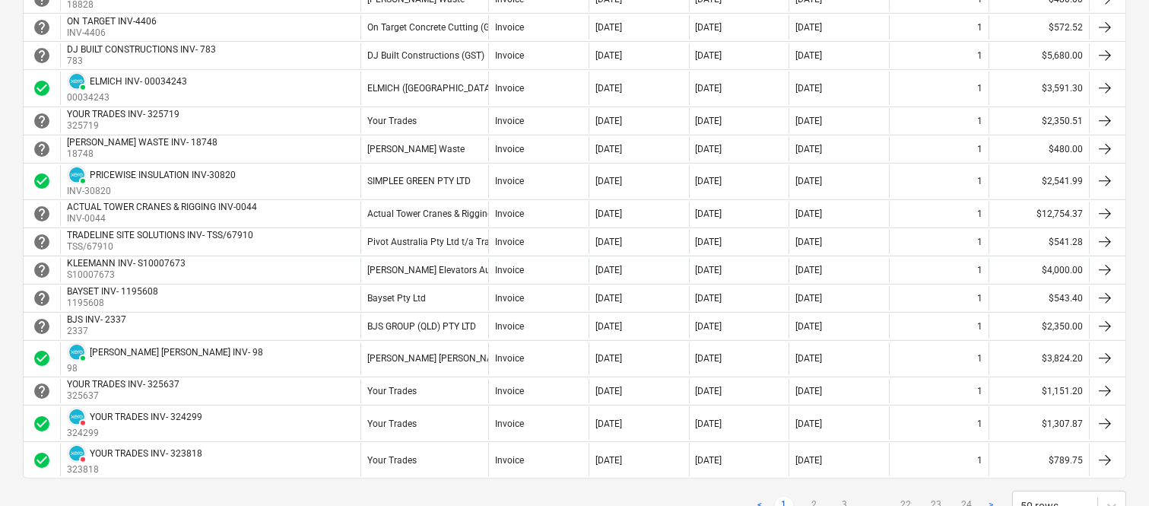
scroll to position [1318, 0]
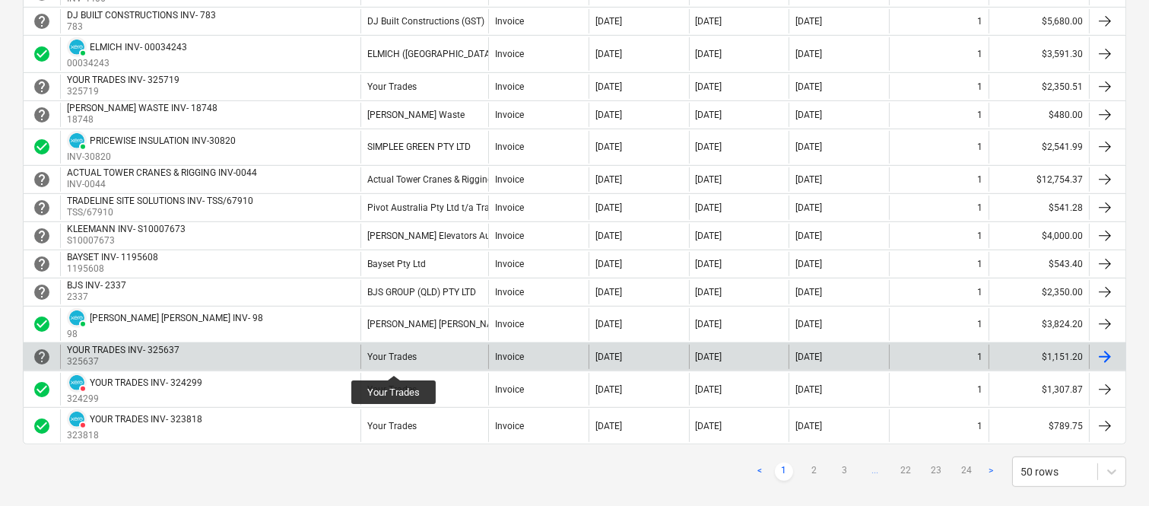
click at [393, 361] on div "Your Trades" at bounding box center [391, 356] width 49 height 11
